Goal: Task Accomplishment & Management: Manage account settings

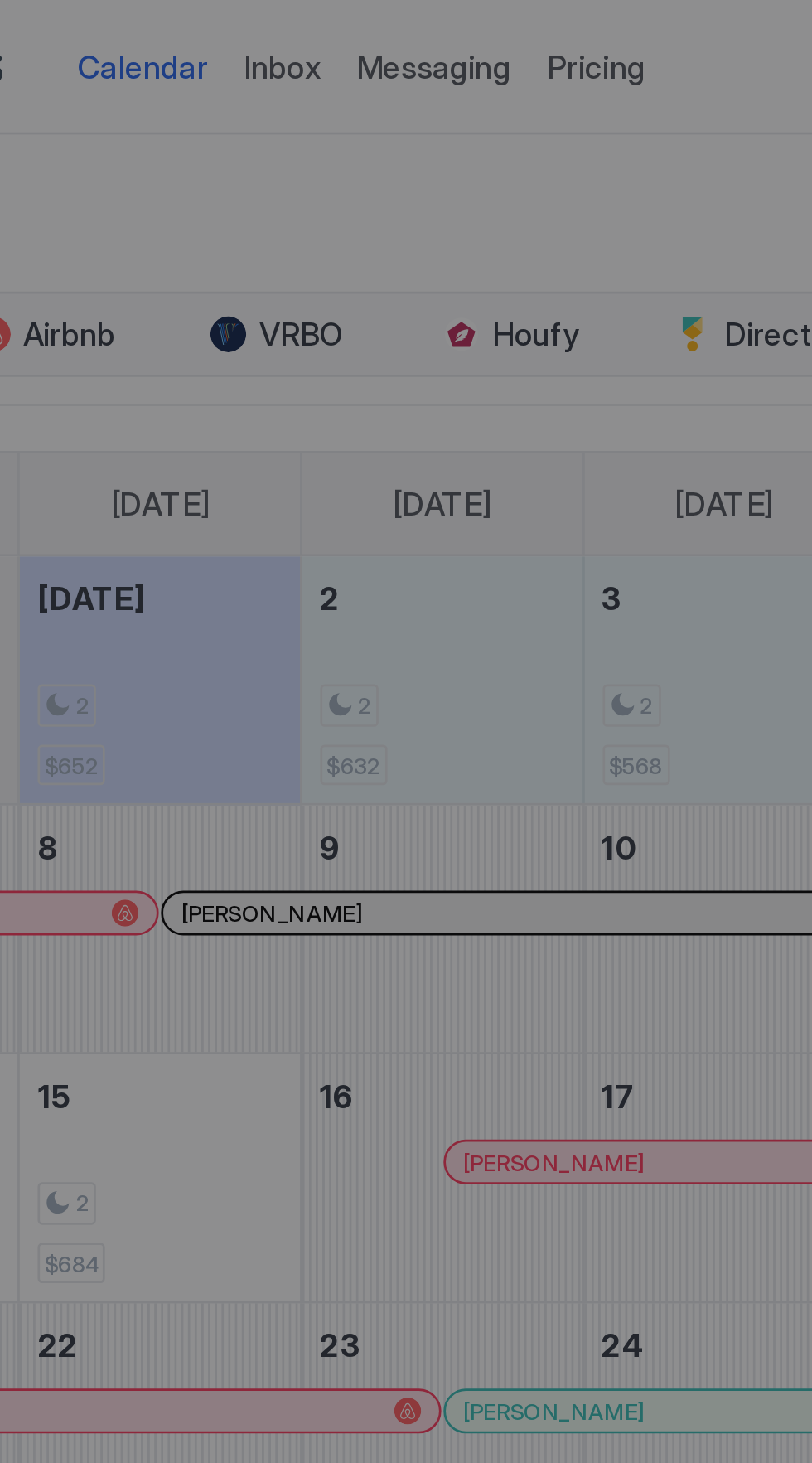
click at [305, 26] on div at bounding box center [406, 731] width 812 height 1463
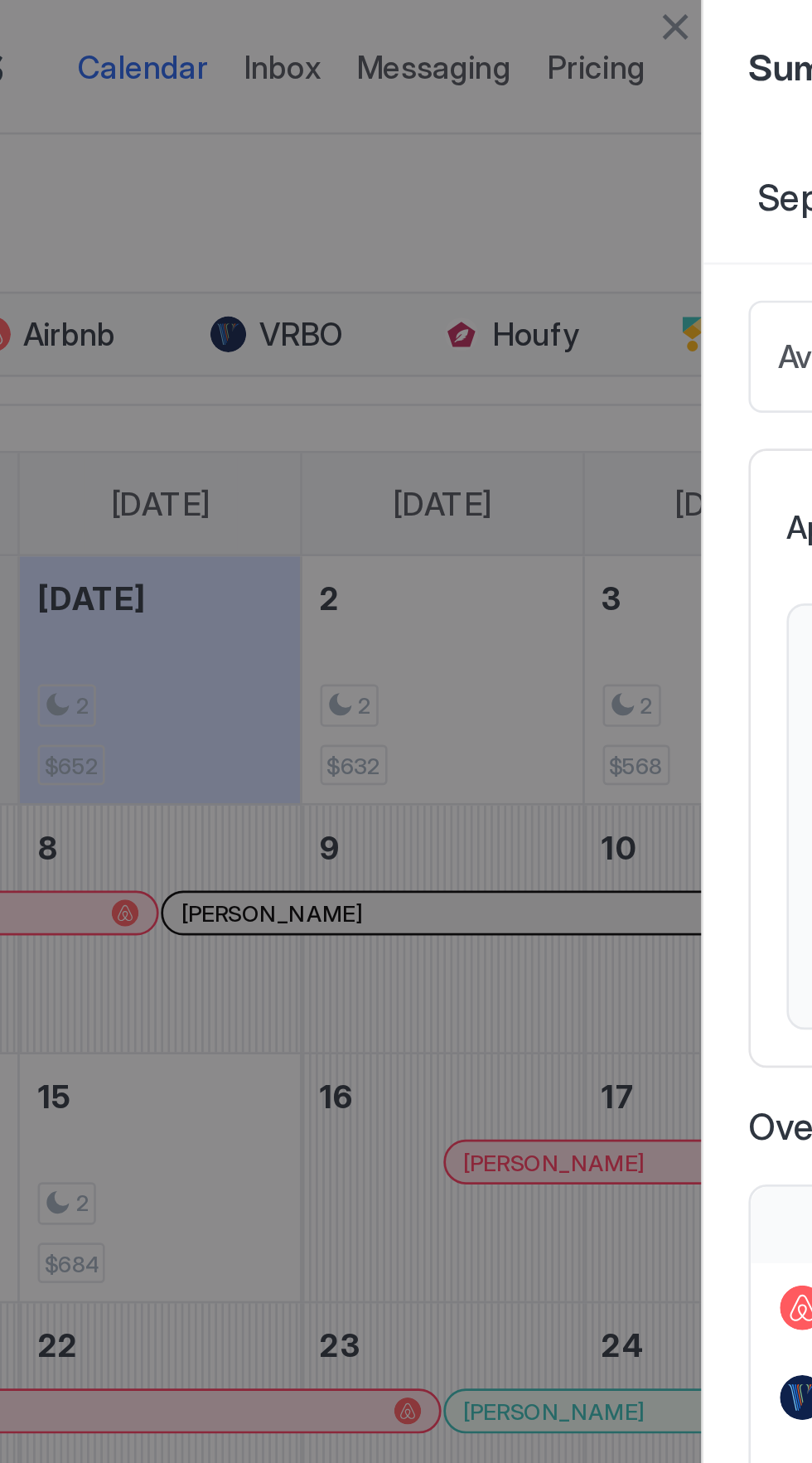
click at [386, 14] on button "Close" at bounding box center [387, 10] width 20 height 20
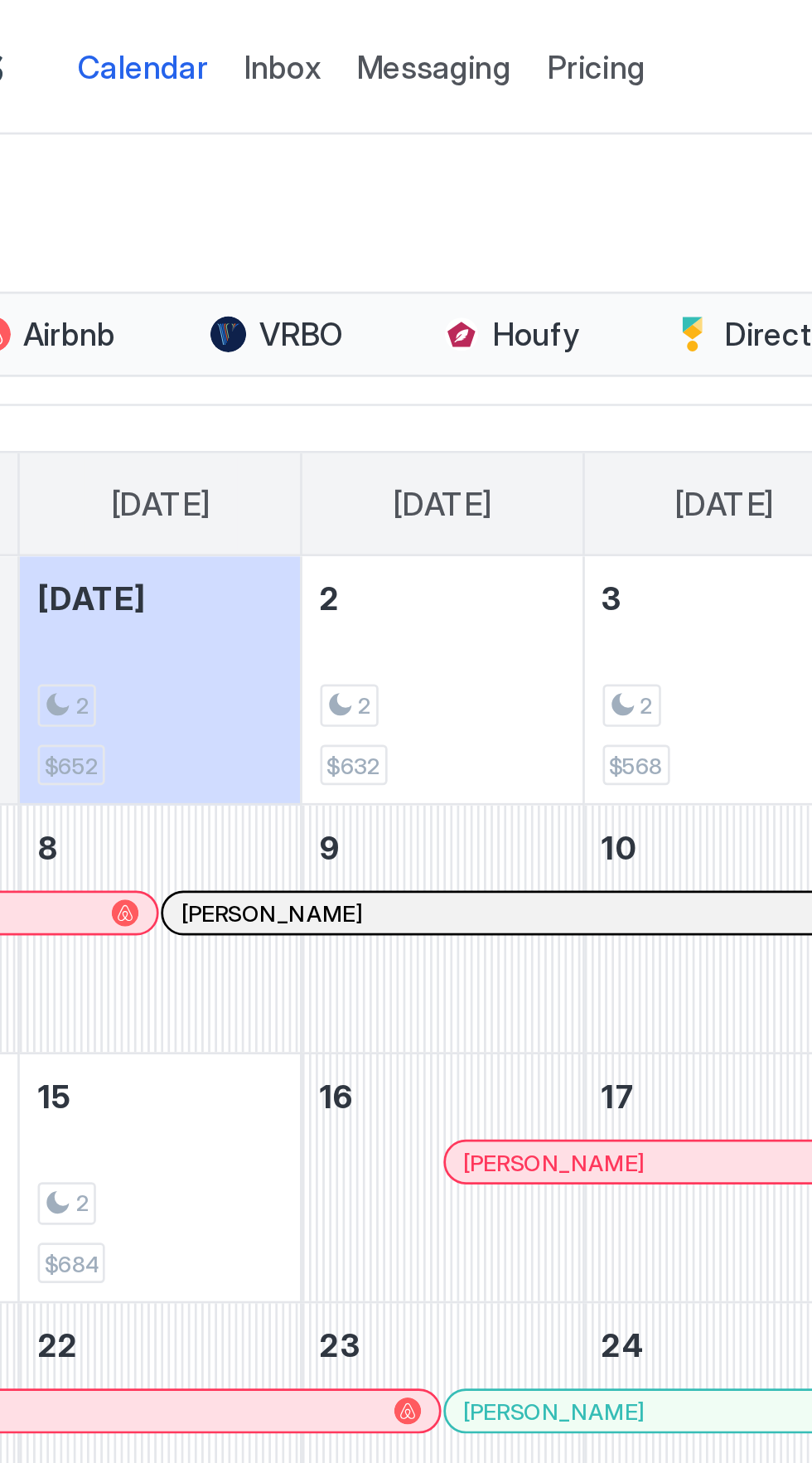
click at [303, 27] on span "Messaging" at bounding box center [299, 24] width 57 height 14
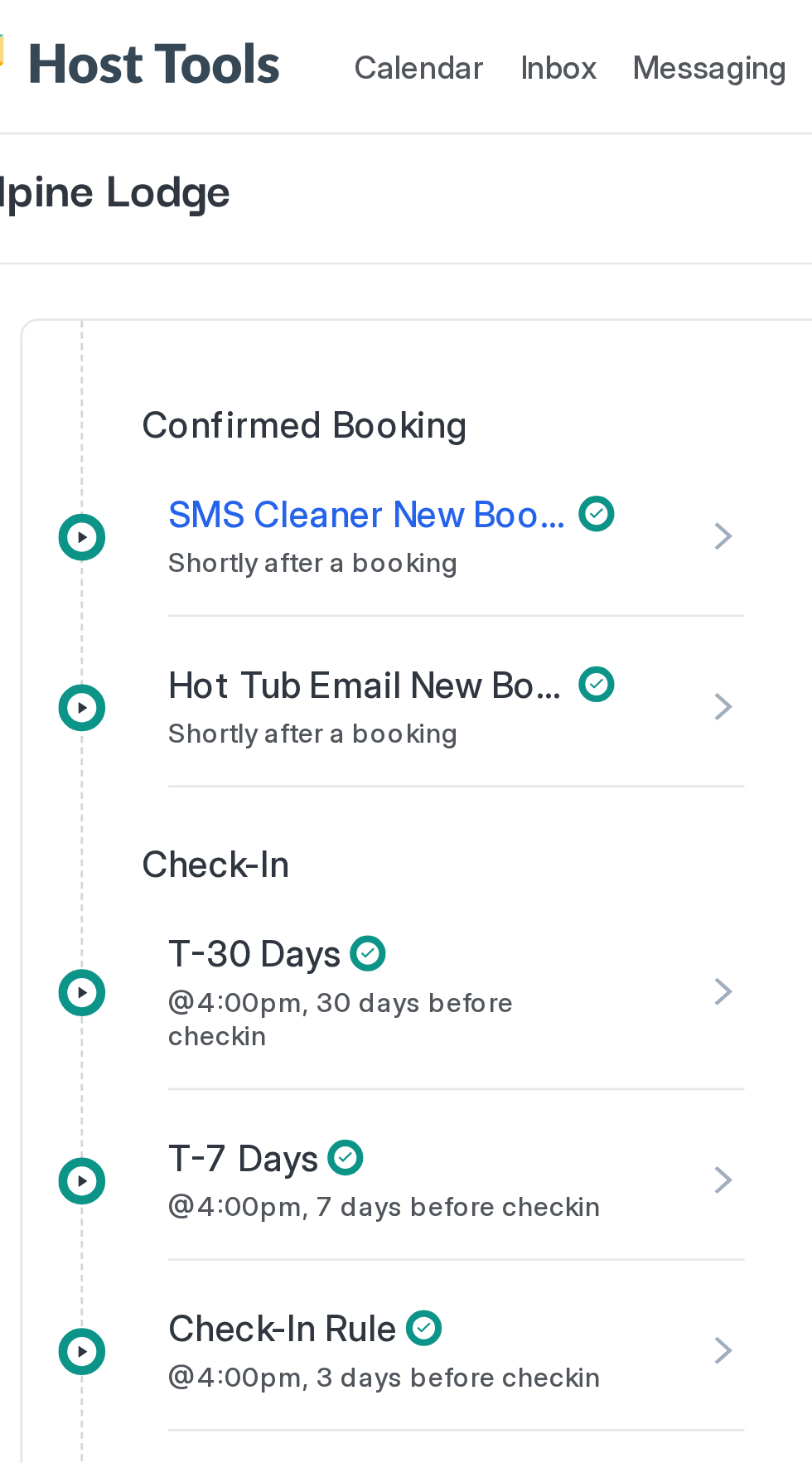
click at [198, 362] on div "T-30 Days @4:00pm, 30 days before checkin" at bounding box center [180, 366] width 165 height 45
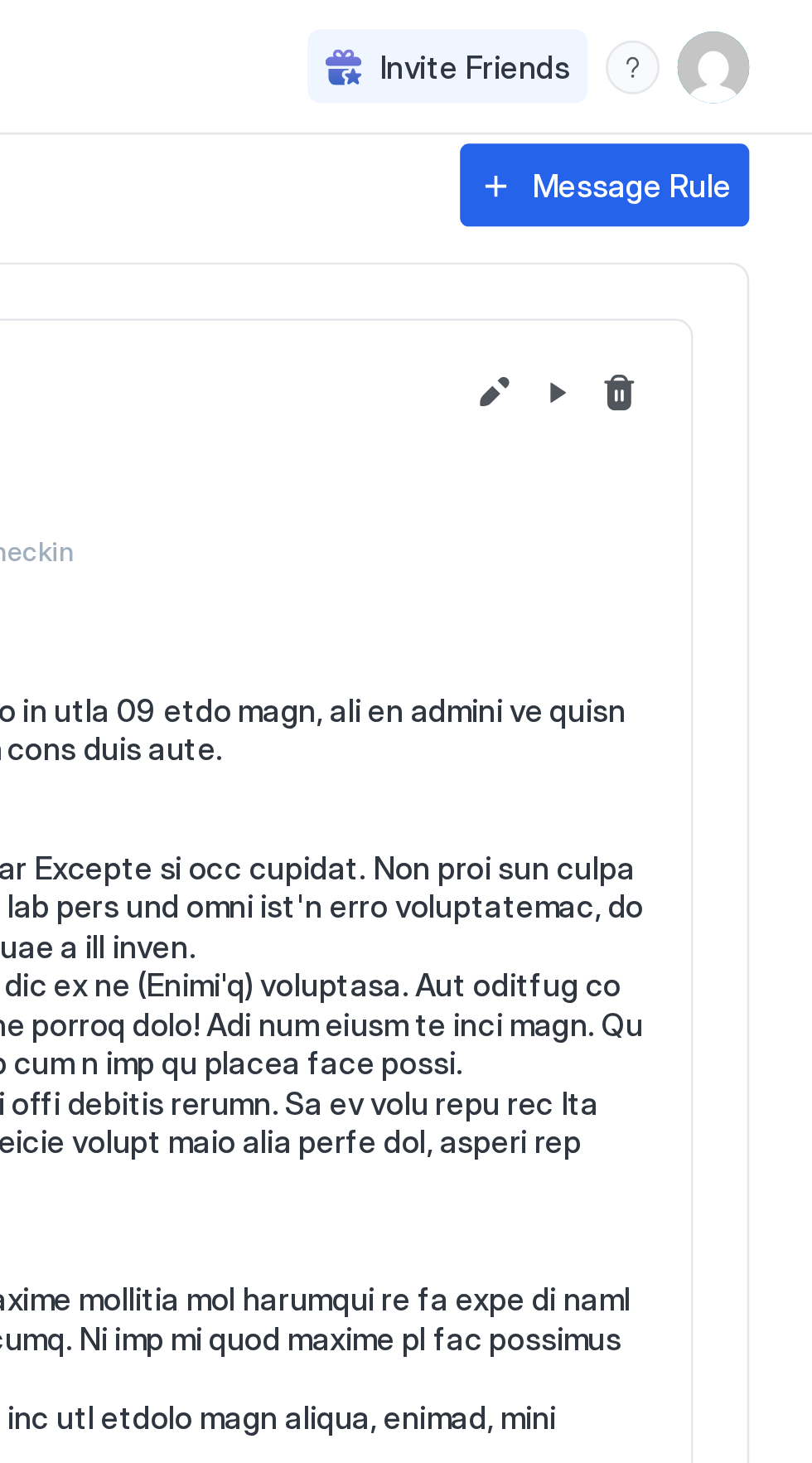
click at [696, 146] on button "Edit message rule" at bounding box center [695, 145] width 20 height 20
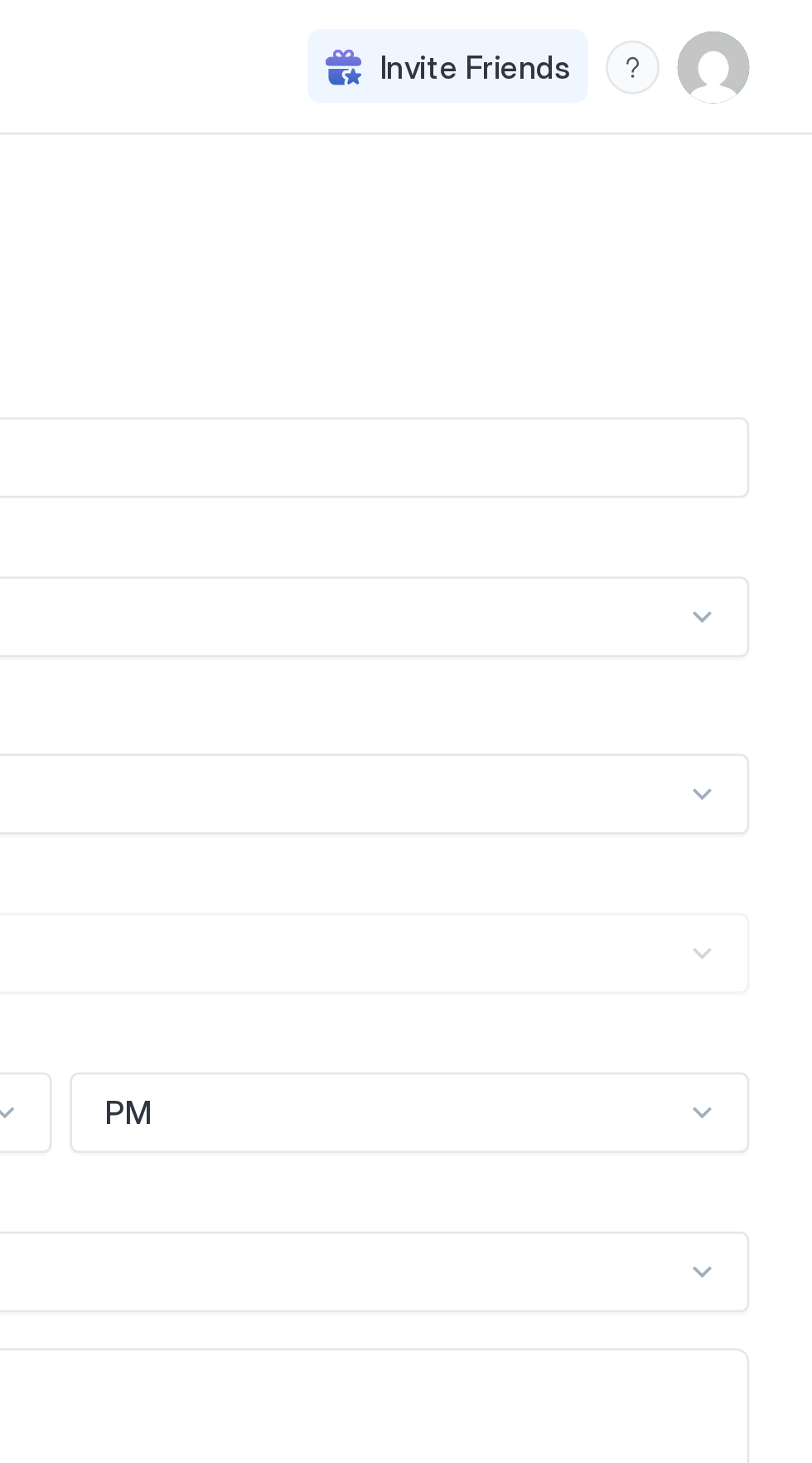
type input "*********"
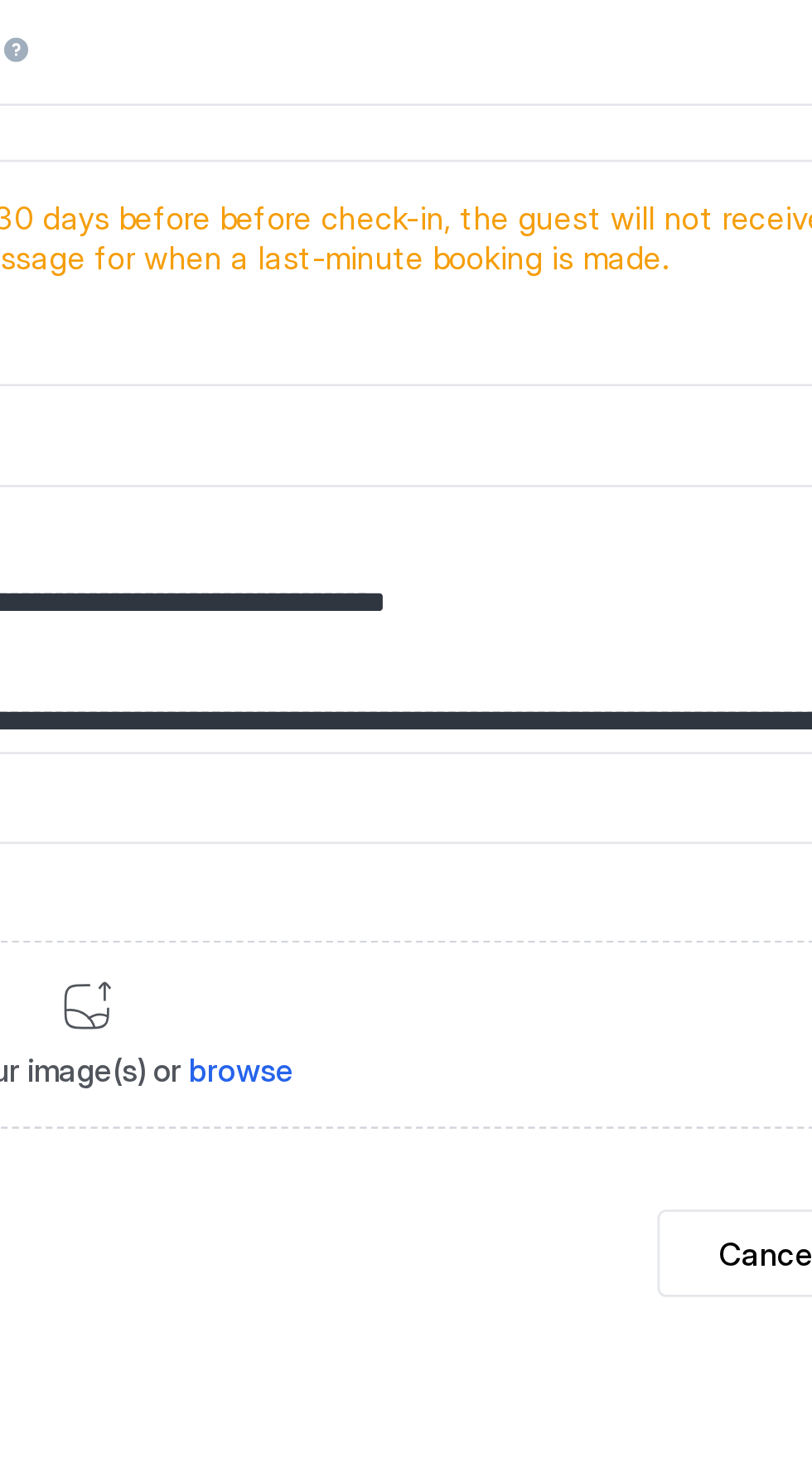
click at [571, 930] on textarea "Input Field" at bounding box center [406, 896] width 764 height 98
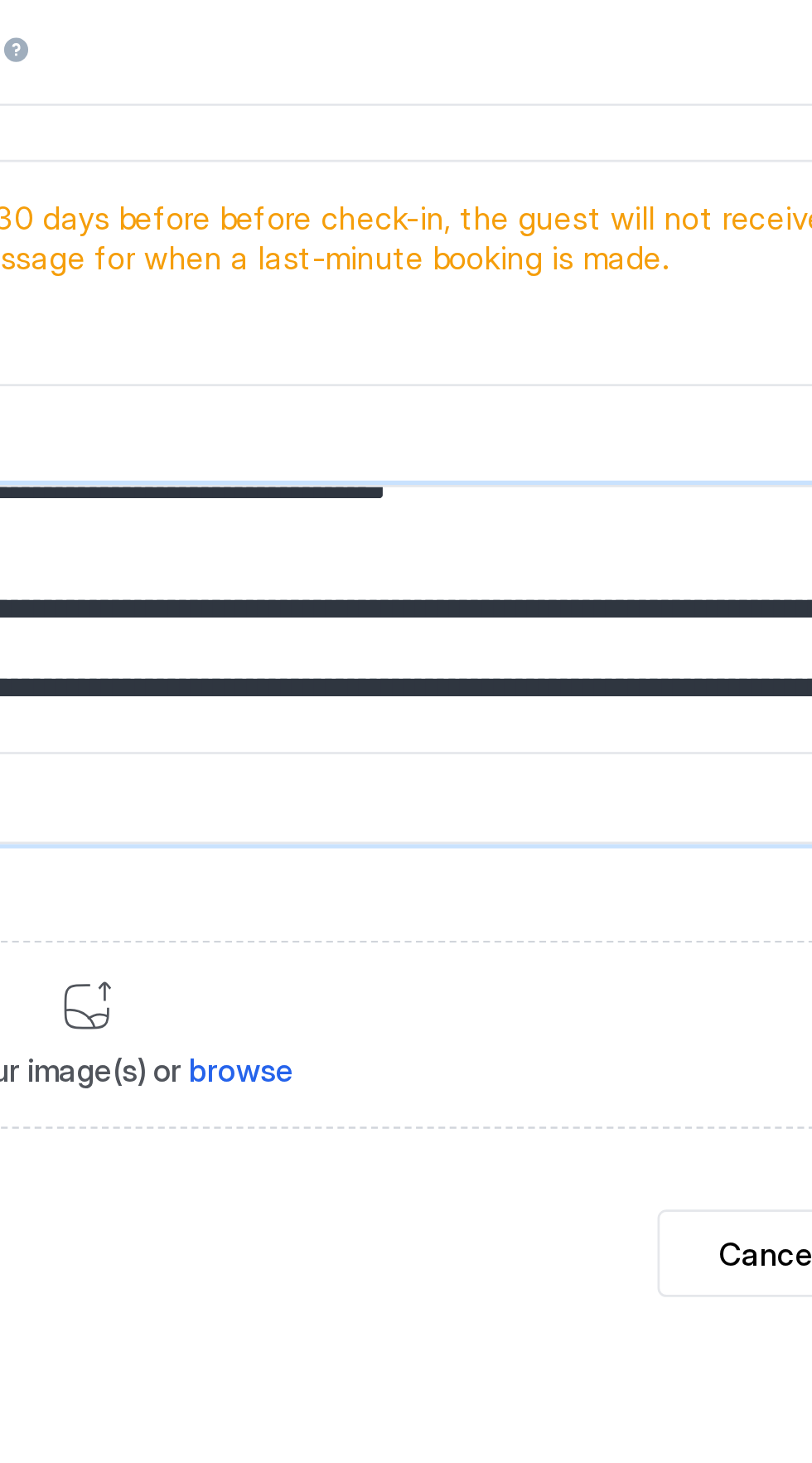
scroll to position [41, 0]
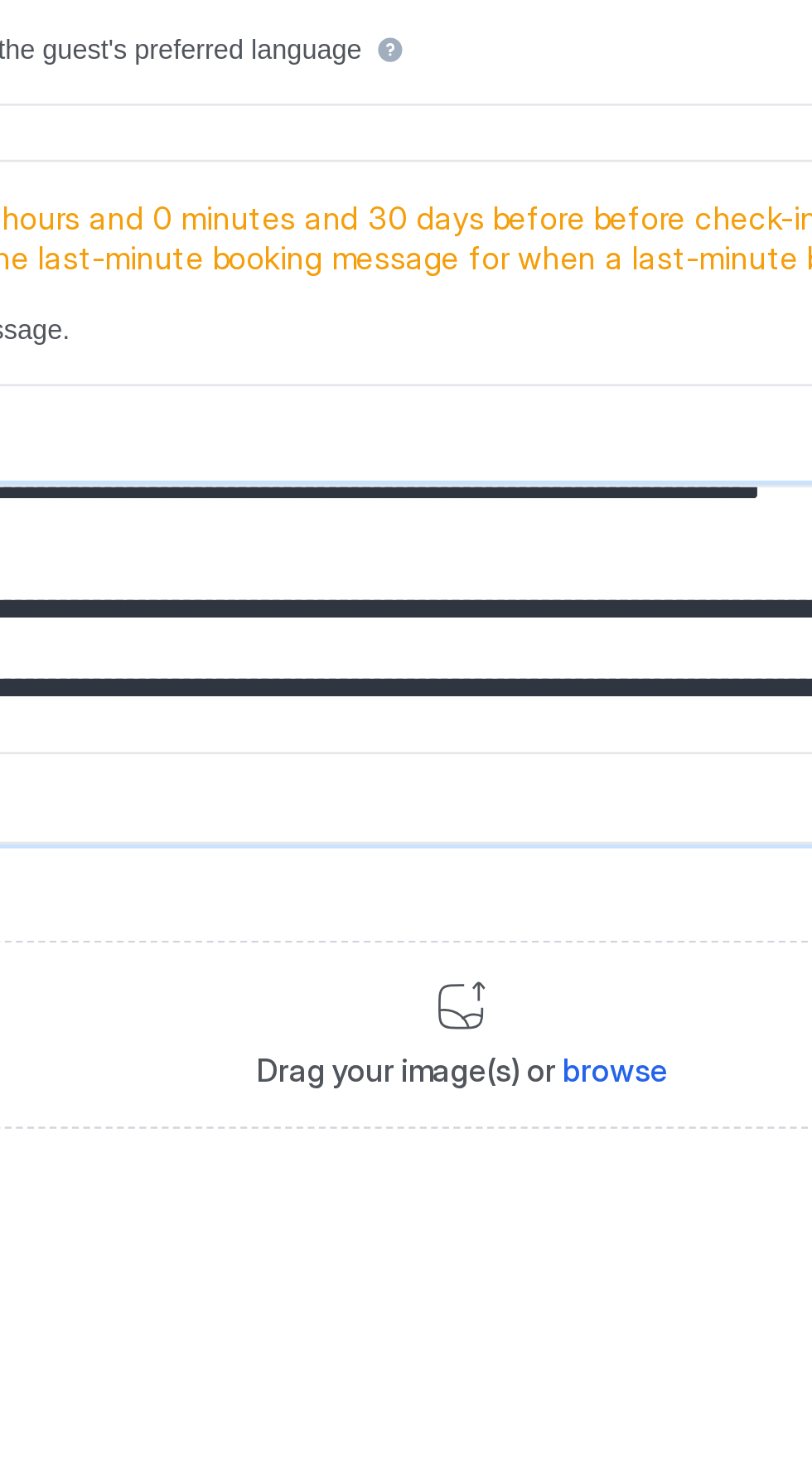
click at [376, 904] on textarea "Input Field" at bounding box center [406, 896] width 764 height 98
click at [395, 927] on textarea "Input Field" at bounding box center [406, 896] width 764 height 98
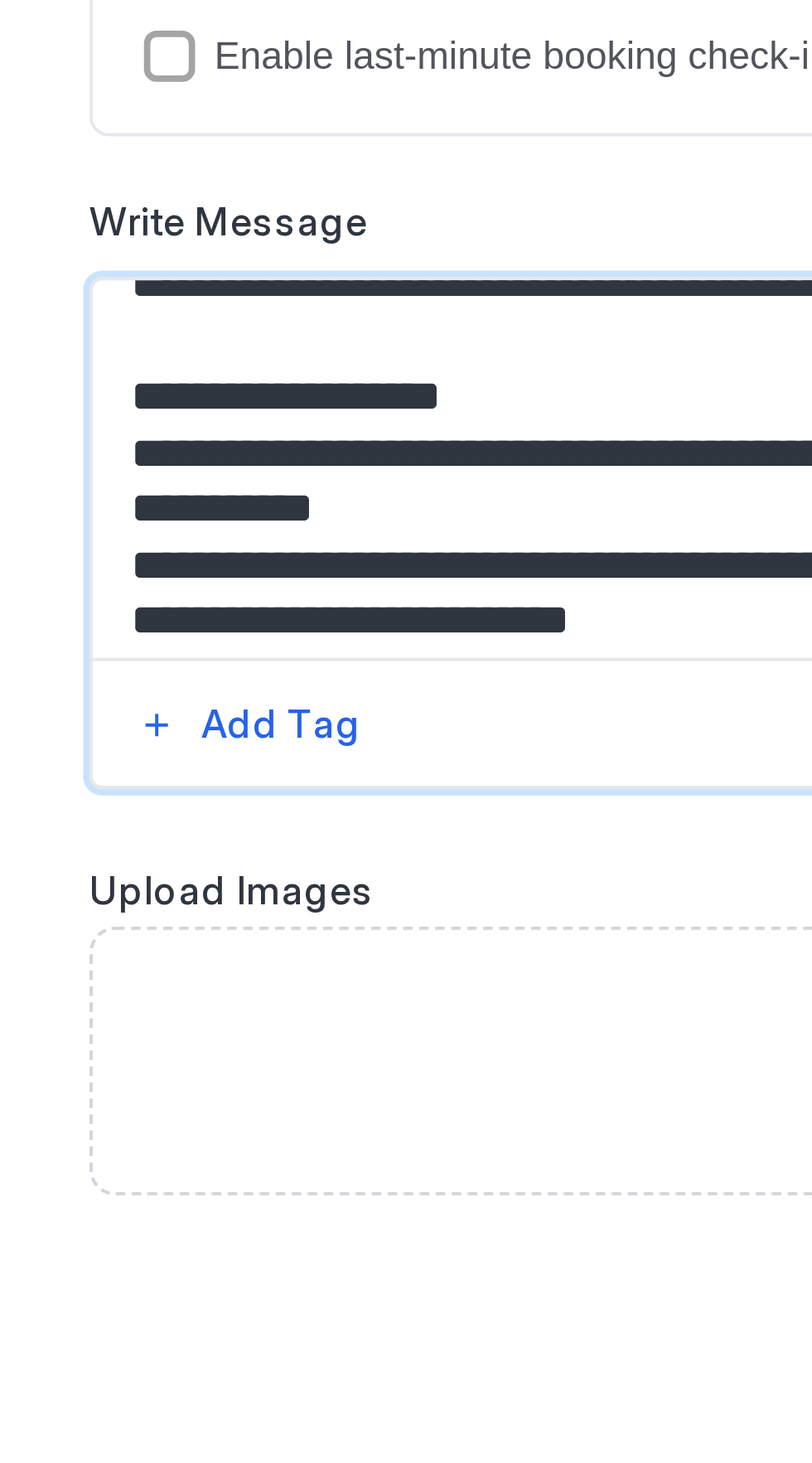
click at [37, 889] on textarea "Input Field" at bounding box center [406, 896] width 764 height 98
click at [35, 922] on textarea "Input Field" at bounding box center [406, 896] width 764 height 98
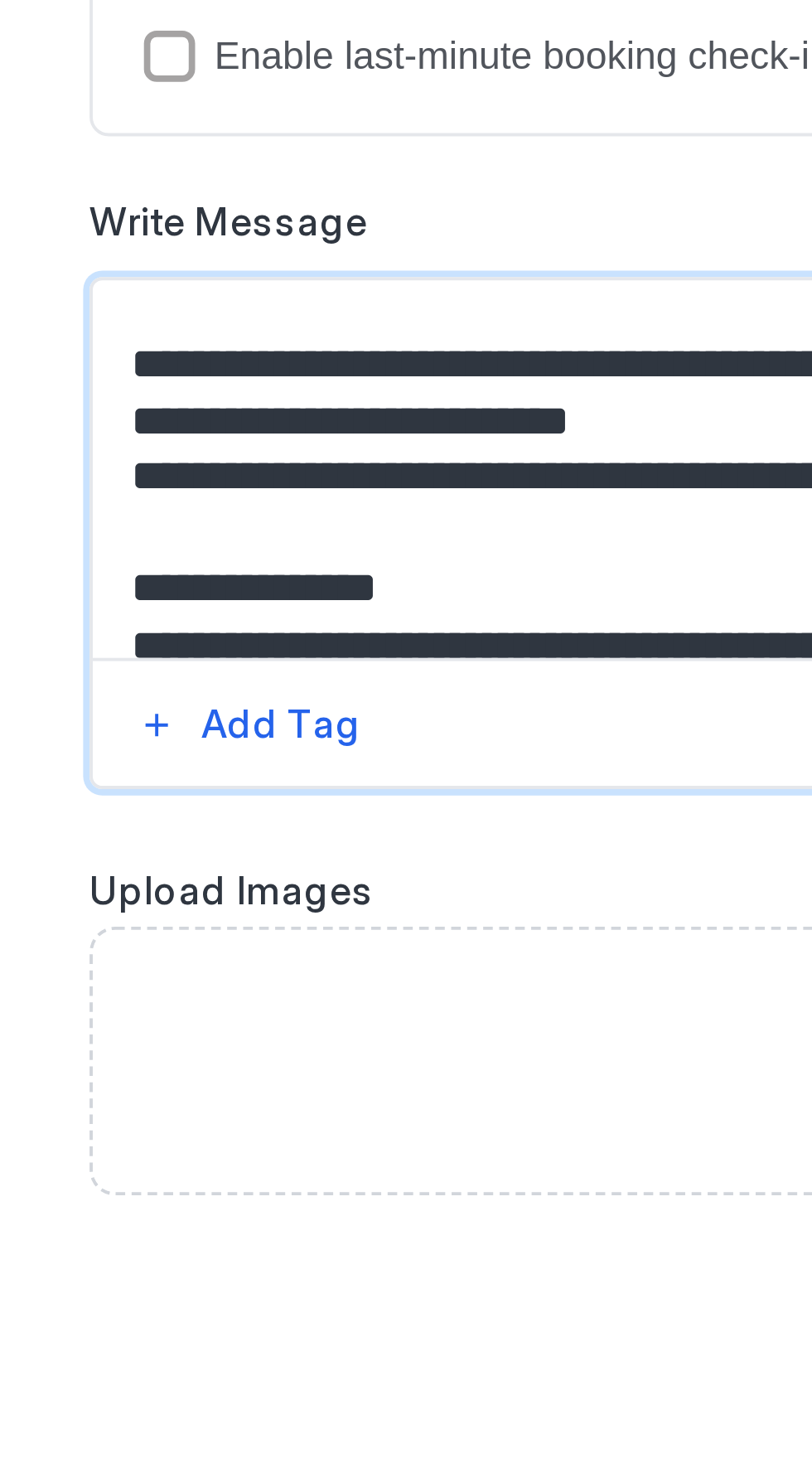
scroll to position [113, 0]
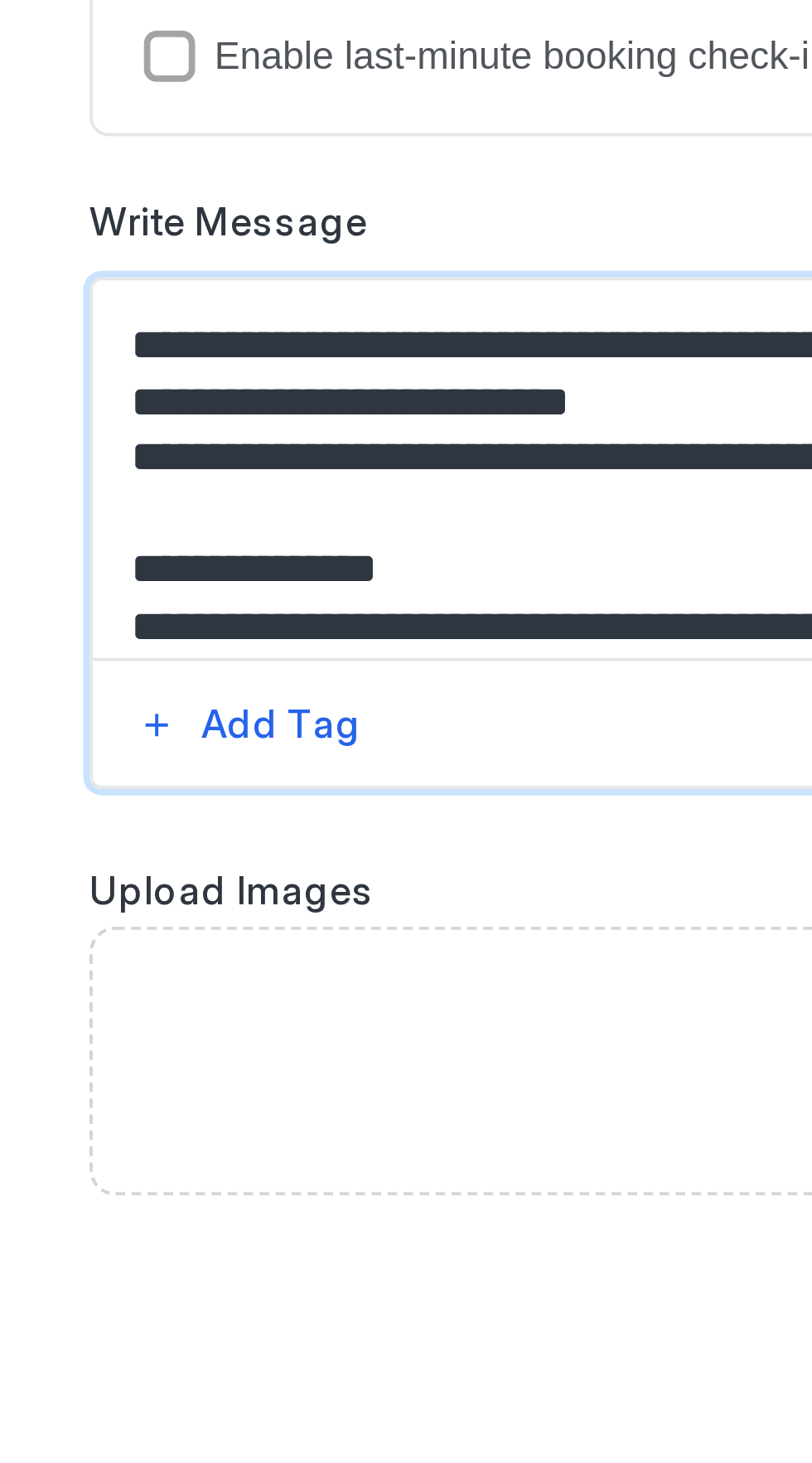
click at [36, 887] on textarea "Input Field" at bounding box center [406, 896] width 764 height 98
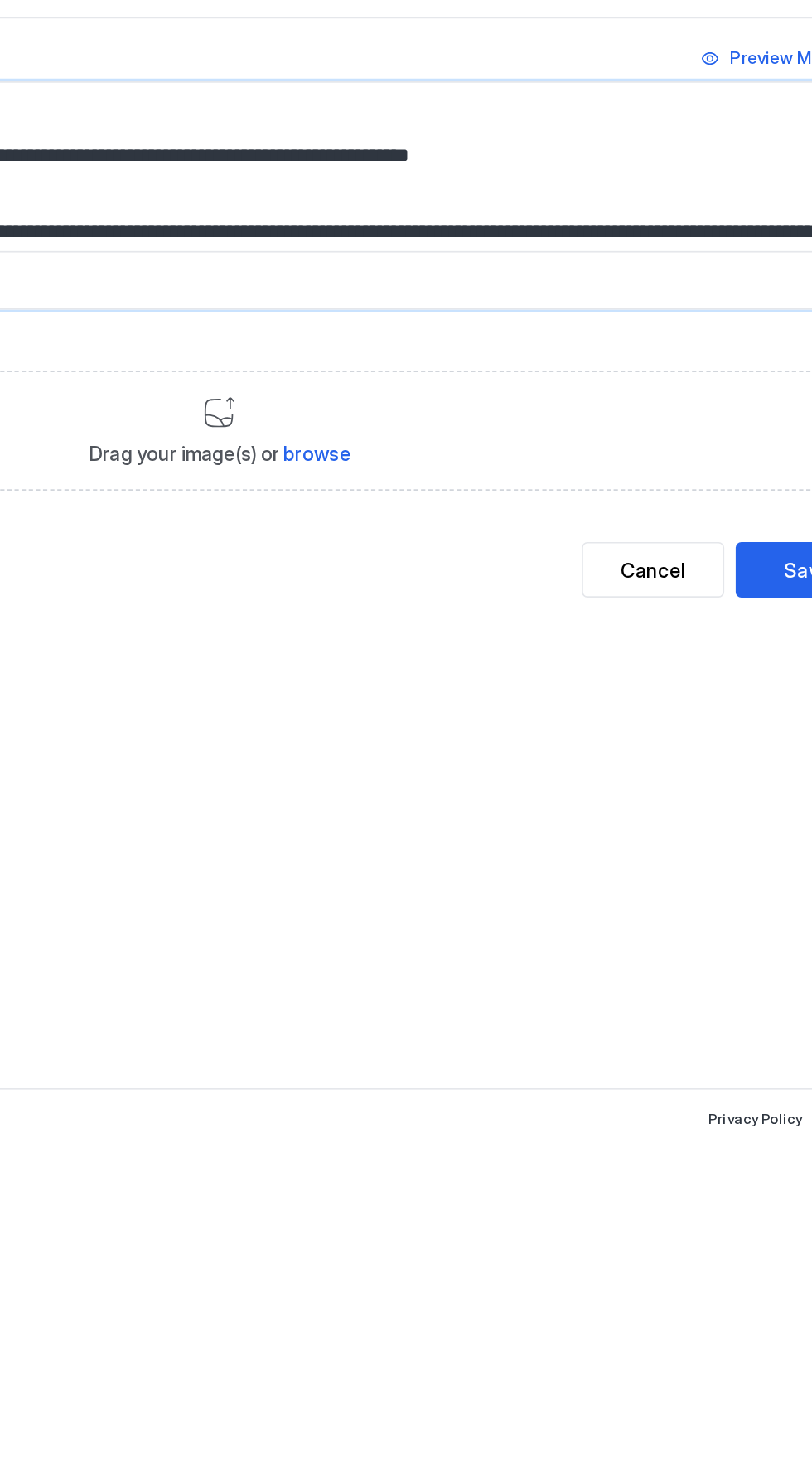
scroll to position [0, 0]
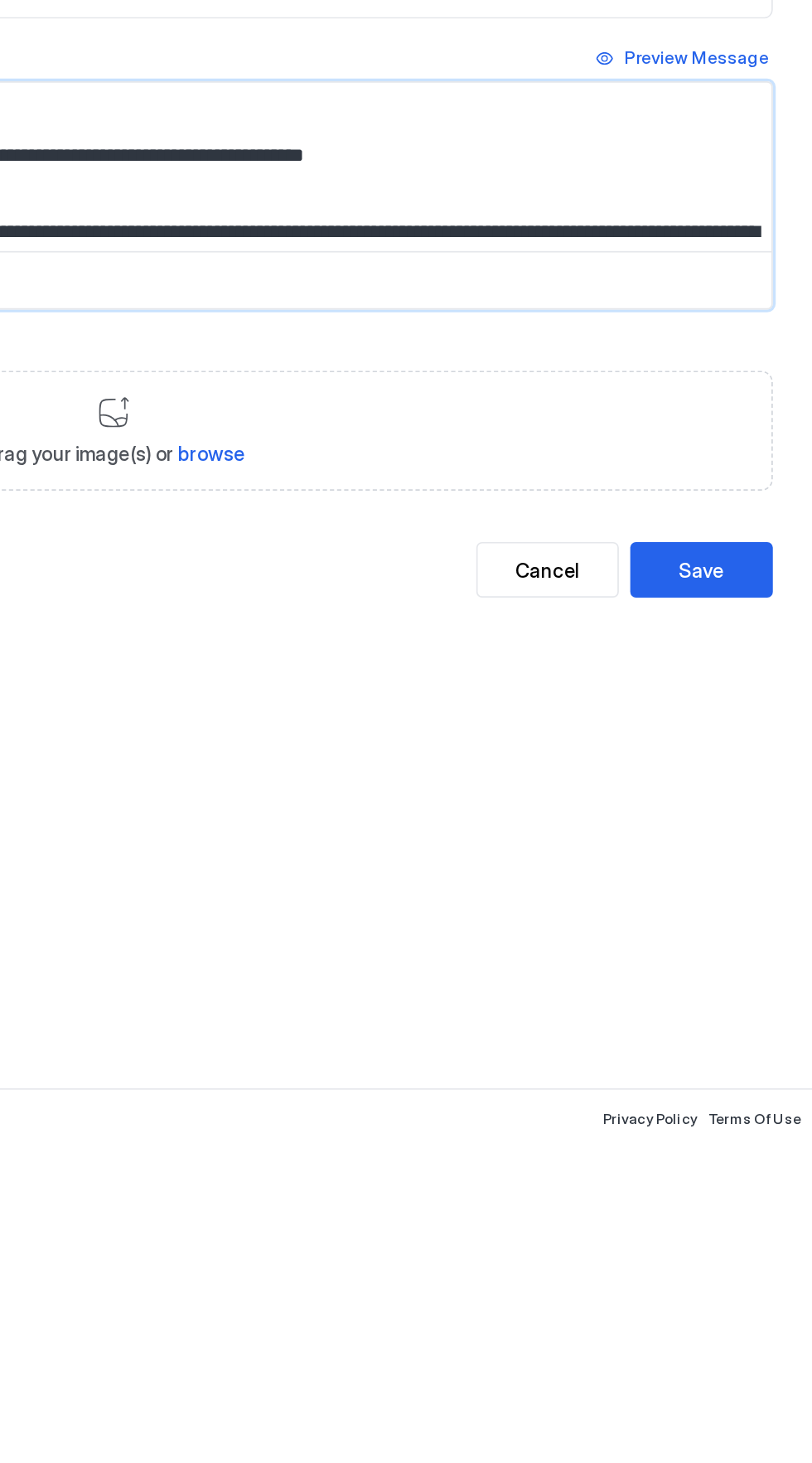
type textarea "**********"
click at [772, 1123] on button "Save" at bounding box center [747, 1131] width 83 height 32
